Goal: Use online tool/utility: Utilize a website feature to perform a specific function

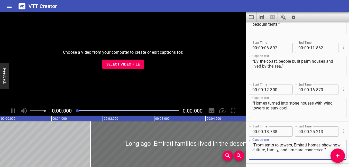
scroll to position [46, 0]
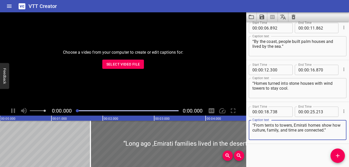
click at [233, 17] on icon "Clear captions" at bounding box center [294, 17] width 4 height 5
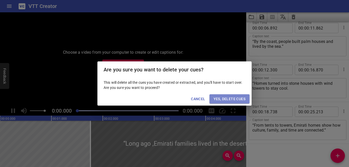
click at [226, 97] on span "Yes, Delete Cues" at bounding box center [230, 99] width 32 height 6
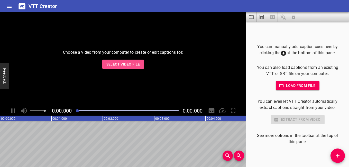
click at [130, 64] on span "Select Video File" at bounding box center [124, 64] width 34 height 6
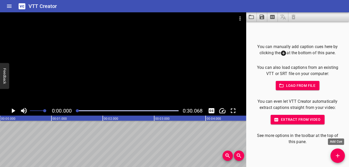
click at [233, 156] on span "Add Cue" at bounding box center [338, 156] width 14 height 6
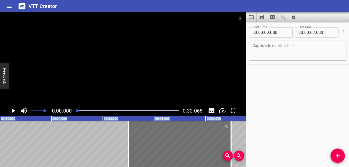
drag, startPoint x: 80, startPoint y: 146, endPoint x: 208, endPoint y: 168, distance: 130.4
click at [208, 163] on html "VTT Creator Caption Editor Batch Transcribe Login Sign Up Privacy Contact 0:00.…" at bounding box center [174, 83] width 349 height 167
type input "02"
type input "495"
type input "04"
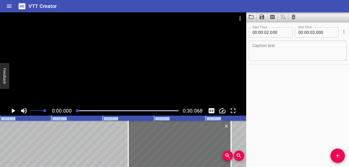
type input "495"
click at [233, 52] on textarea at bounding box center [298, 50] width 91 height 15
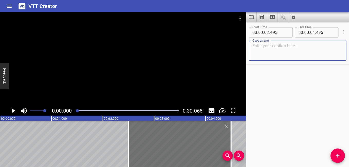
paste textarea "“When the [DATE] ends, learning does not stop.”"
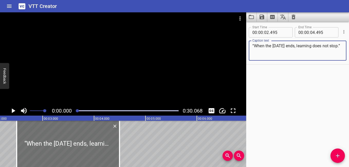
scroll to position [0, 129]
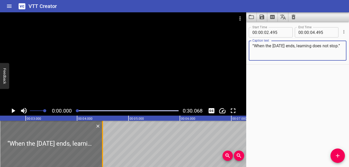
type textarea "“When the [DATE] ends, learning does not stop.”"
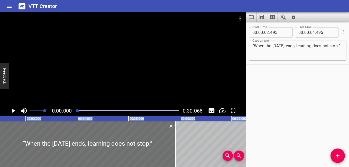
drag, startPoint x: 101, startPoint y: 147, endPoint x: 174, endPoint y: 168, distance: 75.9
click at [174, 163] on html "VTT Creator Caption Editor Batch Transcribe Login Sign Up Privacy Contact 0:00.…" at bounding box center [174, 83] width 349 height 167
type input "05"
type input "915"
click at [12, 111] on icon "Play/Pause" at bounding box center [13, 111] width 8 height 8
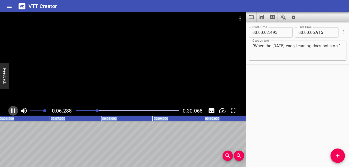
click at [14, 112] on icon "Play/Pause" at bounding box center [13, 111] width 8 height 8
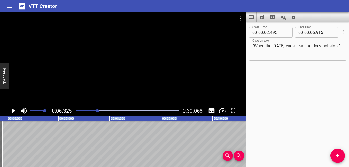
scroll to position [0, 295]
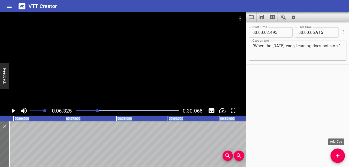
click at [233, 153] on button "Add Cue" at bounding box center [338, 156] width 14 height 14
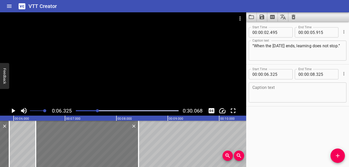
drag, startPoint x: 40, startPoint y: 149, endPoint x: 45, endPoint y: 151, distance: 5.7
click at [45, 151] on div at bounding box center [87, 144] width 103 height 46
type input "430"
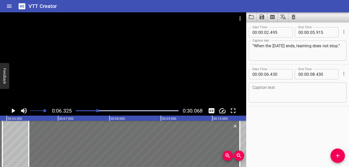
scroll to position [0, 303]
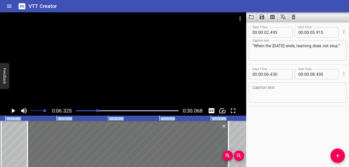
drag, startPoint x: 140, startPoint y: 146, endPoint x: 230, endPoint y: 170, distance: 93.2
click at [230, 163] on html "VTT Creator Caption Editor Batch Transcribe Login Sign Up Privacy Contact 0:06.…" at bounding box center [174, 83] width 349 height 167
type input "10"
type input "340"
click at [233, 94] on textarea at bounding box center [298, 92] width 91 height 15
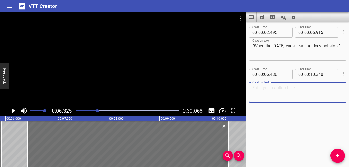
paste textarea "“Clubs help us build skills—and have fun.”"
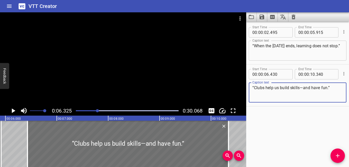
click at [233, 89] on textarea "“Clubs help us build skills—and have fun.”" at bounding box center [298, 92] width 91 height 15
type textarea "“Clubs help us build skills—and have fun.”"
drag, startPoint x: 252, startPoint y: 46, endPoint x: 254, endPoint y: 48, distance: 2.7
click at [233, 46] on div "“When the [DATE] ends, learning does not stop.” Caption text" at bounding box center [298, 51] width 98 height 20
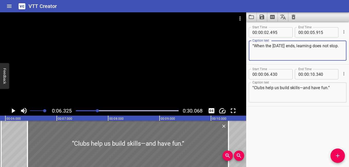
type textarea "“When the [DATE] ends, learning does not stop.”"
click at [233, 46] on div "“When the [DATE] ends, learning does not stop.” Caption text" at bounding box center [298, 51] width 98 height 20
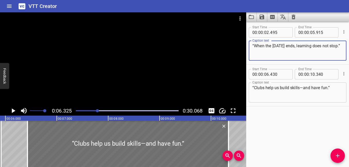
click at [233, 46] on div "“When the [DATE] ends, learning does not stop.” Caption text" at bounding box center [298, 51] width 98 height 20
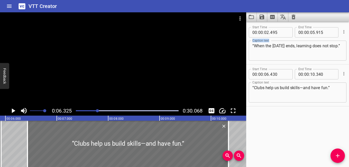
click at [233, 46] on div "“When the [DATE] ends, learning does not stop.” Caption text" at bounding box center [298, 51] width 98 height 20
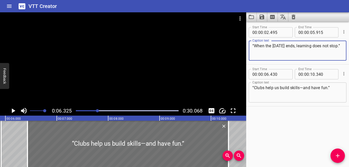
click at [233, 46] on textarea "“When the [DATE] ends, learning does not stop.”" at bounding box center [298, 50] width 91 height 15
click at [233, 46] on div "“When the [DATE] ends, learning does not stop.” Caption text" at bounding box center [298, 51] width 98 height 20
click at [233, 47] on textarea "“When the [DATE] ends, learning does not stop.”" at bounding box center [298, 50] width 91 height 15
click at [188, 129] on div at bounding box center [128, 144] width 201 height 46
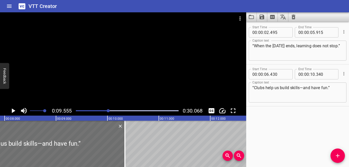
scroll to position [0, 383]
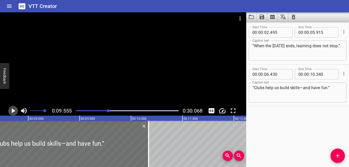
click at [14, 109] on icon "Play/Pause" at bounding box center [13, 111] width 8 height 8
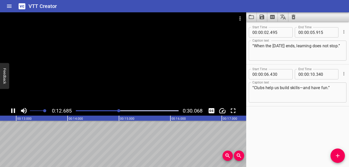
click at [92, 110] on div at bounding box center [127, 110] width 109 height 7
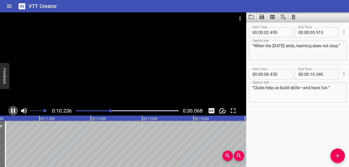
click at [12, 110] on icon "Play/Pause" at bounding box center [13, 111] width 4 height 5
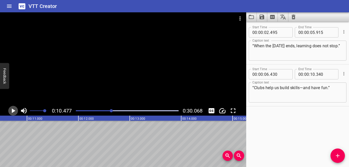
click at [13, 108] on icon "Play/Pause" at bounding box center [13, 111] width 8 height 8
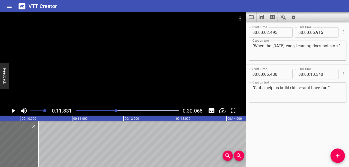
scroll to position [0, 500]
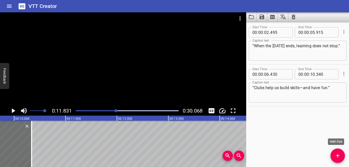
drag, startPoint x: 341, startPoint y: 151, endPoint x: 295, endPoint y: 147, distance: 45.7
click at [233, 151] on button "Add Cue" at bounding box center [338, 156] width 14 height 14
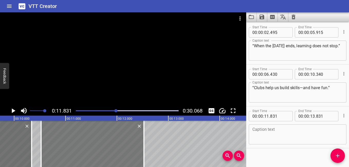
drag, startPoint x: 123, startPoint y: 138, endPoint x: 56, endPoint y: 144, distance: 67.6
click at [56, 144] on div at bounding box center [92, 144] width 103 height 46
type input "10"
type input "521"
type input "12"
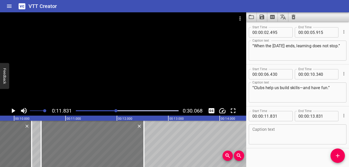
type input "521"
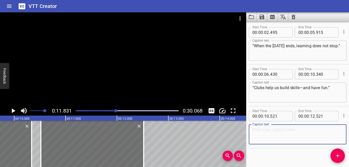
click at [233, 135] on textarea at bounding box center [298, 134] width 91 height 15
paste textarea "We can win this. Robotics is the best club at our school. We build robots to he…"
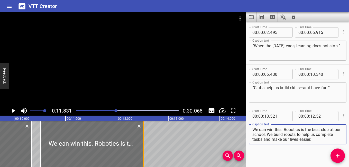
type textarea "We can win this. Robotics is the best club at our school. We build robots to he…"
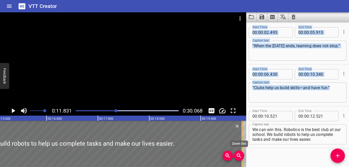
scroll to position [0, 791]
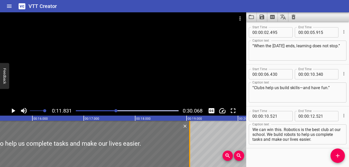
drag, startPoint x: 144, startPoint y: 146, endPoint x: 190, endPoint y: 163, distance: 49.2
click at [190, 163] on div at bounding box center [189, 144] width 5 height 46
type input "19"
type input "061"
click at [12, 111] on icon "Play/Pause" at bounding box center [14, 111] width 4 height 5
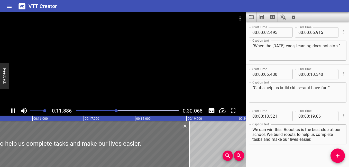
scroll to position [4, 0]
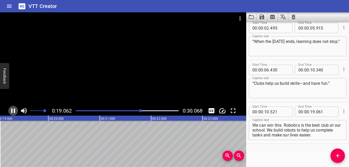
click at [13, 110] on icon "Play/Pause" at bounding box center [13, 111] width 8 height 8
drag, startPoint x: 336, startPoint y: 155, endPoint x: 322, endPoint y: 155, distance: 14.2
click at [233, 155] on icon "Add Cue" at bounding box center [338, 156] width 6 height 6
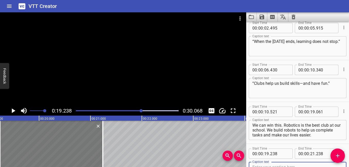
scroll to position [7, 0]
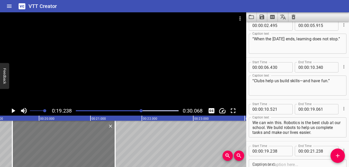
drag, startPoint x: 36, startPoint y: 142, endPoint x: 48, endPoint y: 149, distance: 14.2
click at [48, 149] on div at bounding box center [63, 144] width 103 height 46
type input "473"
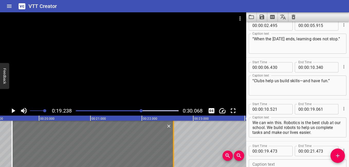
drag, startPoint x: 114, startPoint y: 148, endPoint x: 172, endPoint y: 158, distance: 59.4
click at [172, 158] on div at bounding box center [173, 144] width 5 height 46
type input "22"
type input "613"
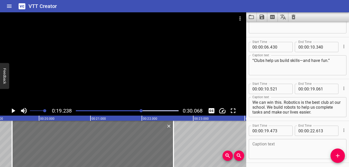
scroll to position [46, 0]
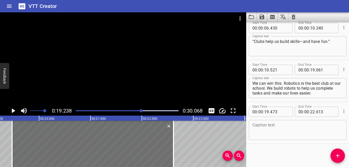
click at [233, 131] on textarea at bounding box center [298, 130] width 91 height 15
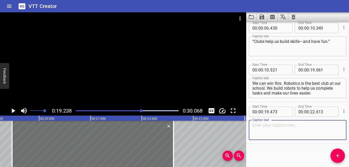
paste textarea "“Clubs help us bring new skills to life.”"
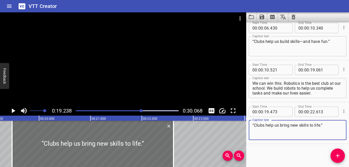
type textarea "“Clubs help us bring new skills to life.”"
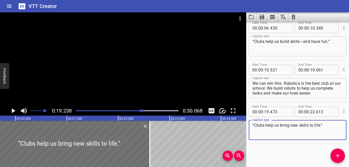
scroll to position [0, 976]
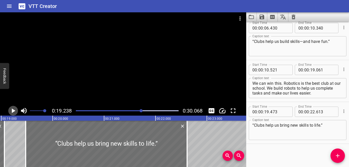
click at [12, 111] on icon "Play/Pause" at bounding box center [14, 111] width 4 height 5
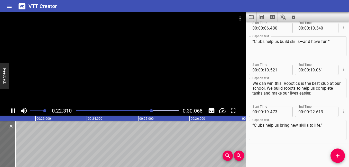
click at [12, 109] on icon "Play/Pause" at bounding box center [13, 111] width 4 height 5
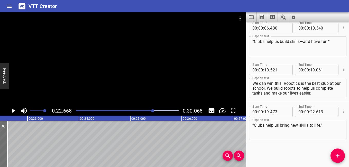
scroll to position [0, 1167]
click at [233, 156] on icon "Add Cue" at bounding box center [338, 156] width 6 height 6
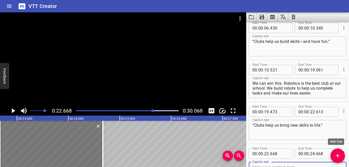
scroll to position [49, 0]
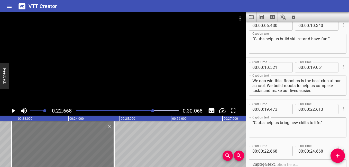
drag, startPoint x: 68, startPoint y: 145, endPoint x: 79, endPoint y: 151, distance: 13.0
click at [79, 151] on div at bounding box center [62, 144] width 103 height 46
type input "888"
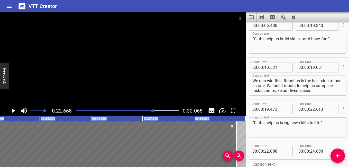
scroll to position [0, 1251]
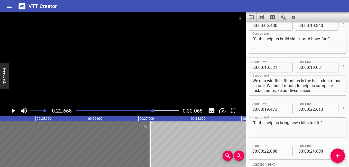
drag, startPoint x: 115, startPoint y: 152, endPoint x: 151, endPoint y: 165, distance: 38.2
click at [151, 163] on div "00:00.000 00:01.000 00:02.000 00:03.000 00:04.000 00:05.000 00:06.000 00:07.000…" at bounding box center [123, 141] width 246 height 51
type input "27"
type input "223"
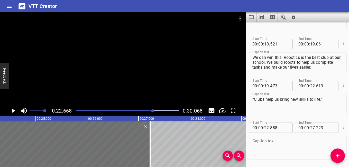
scroll to position [88, 0]
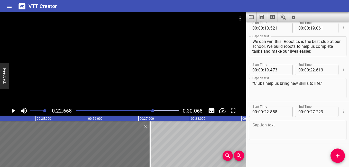
click at [233, 131] on textarea at bounding box center [298, 130] width 91 height 15
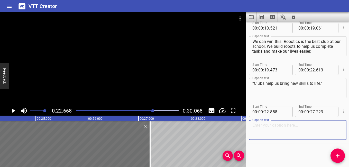
paste textarea "“Joining a club is more than fun—it’s a step toward the future.”"
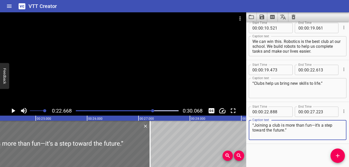
type textarea "“Joining a club is more than fun—it’s a step toward the future.”"
click at [13, 112] on icon "Play/Pause" at bounding box center [14, 111] width 4 height 5
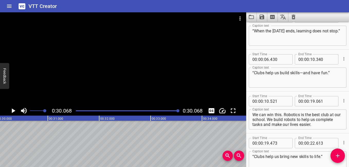
scroll to position [0, 0]
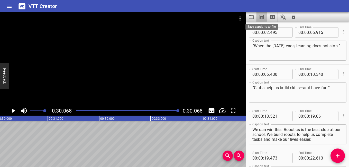
click at [233, 17] on icon "Save captions to file" at bounding box center [262, 17] width 6 height 6
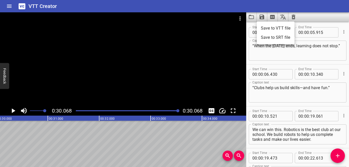
click at [233, 28] on li "Save to VTT file" at bounding box center [276, 28] width 38 height 9
click at [15, 108] on icon "Play/Pause" at bounding box center [13, 111] width 8 height 8
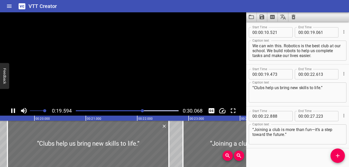
scroll to position [88, 0]
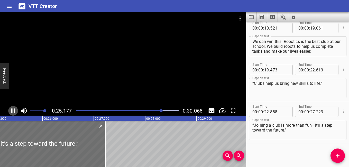
click at [12, 111] on icon "Play/Pause" at bounding box center [13, 111] width 4 height 5
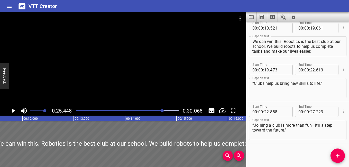
scroll to position [0, 588]
click at [105, 109] on div at bounding box center [127, 110] width 109 height 7
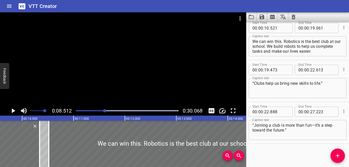
scroll to position [0, 438]
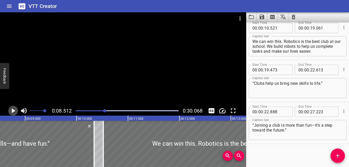
click at [12, 111] on icon "Play/Pause" at bounding box center [14, 111] width 4 height 5
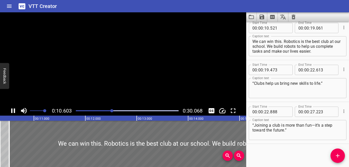
scroll to position [84, 0]
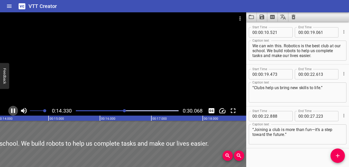
click at [12, 110] on icon "Play/Pause" at bounding box center [13, 111] width 4 height 5
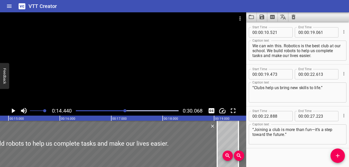
scroll to position [0, 770]
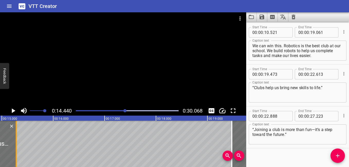
drag, startPoint x: 211, startPoint y: 152, endPoint x: 17, endPoint y: 158, distance: 194.9
click at [17, 158] on div at bounding box center [16, 144] width 5 height 46
type input "15"
type input "276"
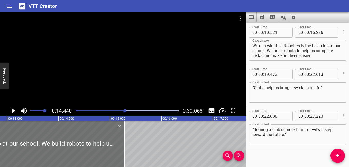
scroll to position [0, 655]
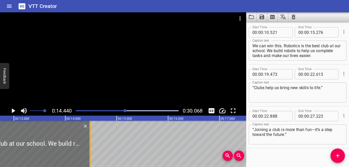
drag, startPoint x: 129, startPoint y: 152, endPoint x: 89, endPoint y: 155, distance: 41.0
click at [89, 155] on div at bounding box center [89, 144] width 5 height 46
type input "14"
click at [88, 155] on div at bounding box center [89, 144] width 5 height 46
click at [88, 156] on div at bounding box center [89, 144] width 5 height 46
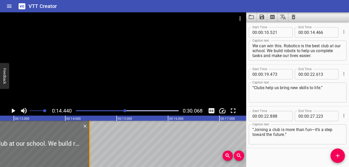
type input "476"
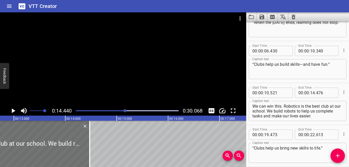
scroll to position [32, 0]
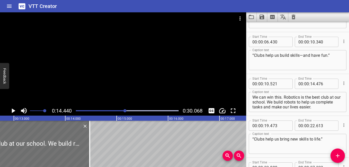
click at [233, 106] on textarea "We can win this. Robotics is the best club at our school. We build robots to he…" at bounding box center [298, 102] width 91 height 15
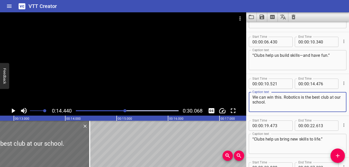
type textarea "We can win this. Robotics is the best club at our school."
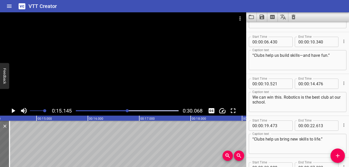
scroll to position [0, 705]
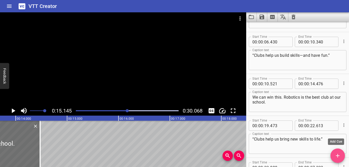
click at [233, 150] on button "Add Cue" at bounding box center [338, 156] width 14 height 14
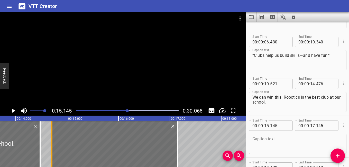
drag, startPoint x: 75, startPoint y: 144, endPoint x: 52, endPoint y: 147, distance: 22.9
click at [52, 147] on div at bounding box center [51, 144] width 1 height 46
type input "14"
type input "705"
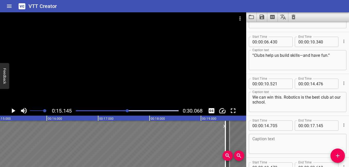
scroll to position [0, 780]
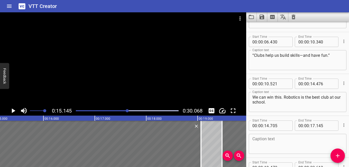
drag, startPoint x: 179, startPoint y: 147, endPoint x: 201, endPoint y: 165, distance: 29.1
click at [201, 163] on div "00:00.000 00:01.000 00:02.000 00:03.000 00:04.000 00:05.000 00:06.000 00:07.000…" at bounding box center [123, 141] width 246 height 51
type input "19"
type input "065"
drag, startPoint x: 201, startPoint y: 165, endPoint x: 189, endPoint y: 150, distance: 19.4
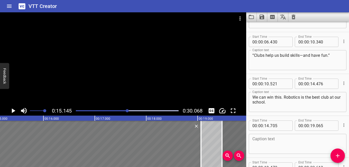
click at [189, 150] on div at bounding box center [89, 144] width 224 height 46
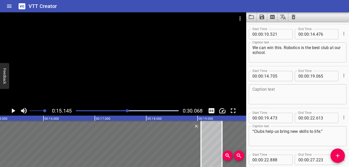
scroll to position [84, 0]
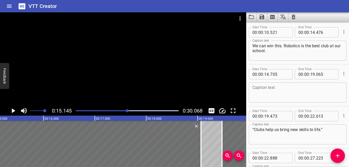
click at [233, 90] on textarea at bounding box center [298, 92] width 91 height 15
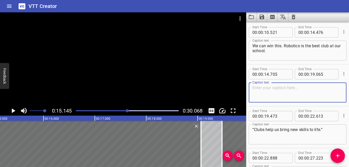
paste textarea "We build robots to help us complete tasks and make our lives easier."
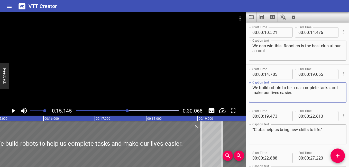
type textarea "We build robots to help us complete tasks and make our lives easier."
click at [233, 131] on div "“Clubs help us bring new skills to life.” Caption text" at bounding box center [298, 135] width 98 height 20
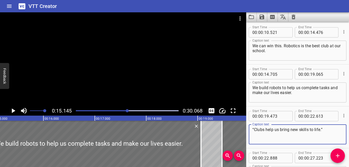
click at [233, 130] on textarea "“Clubs help us bring new skills to life.”" at bounding box center [298, 134] width 91 height 15
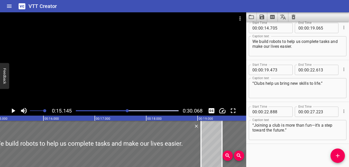
click at [233, 125] on div "“Joining a club is more than fun—it’s a step toward the future.” Caption text" at bounding box center [298, 130] width 98 height 20
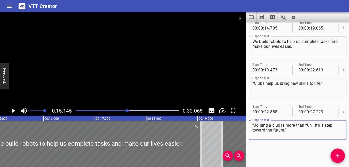
drag, startPoint x: 253, startPoint y: 124, endPoint x: 254, endPoint y: 127, distance: 2.9
click at [233, 124] on textarea "“Joining a club is more than fun—it’s a step toward the future.”" at bounding box center [298, 130] width 91 height 15
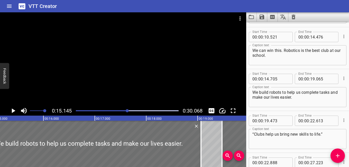
scroll to position [79, 0]
click at [233, 94] on div "We build robots to help us complete tasks and make our lives easier. Caption te…" at bounding box center [298, 98] width 98 height 20
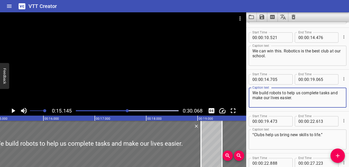
click at [233, 94] on textarea "We build robots to help us complete tasks and make our lives easier." at bounding box center [298, 98] width 91 height 15
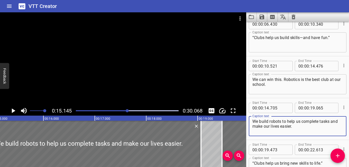
scroll to position [0, 0]
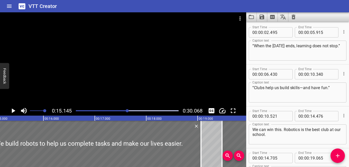
click at [233, 130] on div "We can win this. Robotics is the best club at our school. Caption text" at bounding box center [298, 135] width 98 height 20
click at [233, 129] on textarea "We can win this. Robotics is the best club at our school." at bounding box center [298, 134] width 91 height 15
click at [233, 44] on textarea "“When the [DATE] ends, learning does not stop.”" at bounding box center [298, 50] width 91 height 15
click at [233, 88] on textarea "“Clubs help us build skills—and have fun.”" at bounding box center [298, 92] width 91 height 15
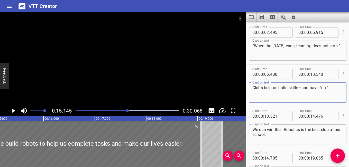
type textarea "“Clubs help us build skills—and have fun.”"
click at [233, 110] on div "Start Time 00 : 00 : 10 . 521 Start Time End Time 00 : 00 : 14 . 476 End Time" at bounding box center [298, 115] width 98 height 13
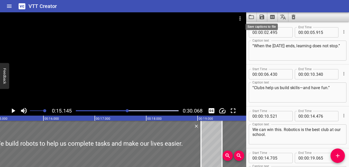
click at [233, 17] on icon "Save captions to file" at bounding box center [262, 17] width 5 height 5
click at [233, 26] on li "Save to VTT file" at bounding box center [276, 28] width 38 height 9
click at [14, 109] on icon "Play/Pause" at bounding box center [13, 111] width 8 height 8
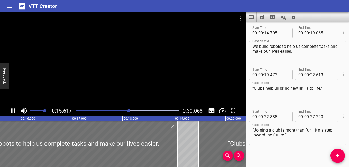
scroll to position [126, 0]
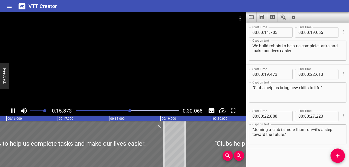
click at [77, 110] on div "Play progress" at bounding box center [79, 110] width 103 height 1
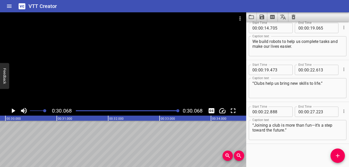
scroll to position [0, 1547]
